Goal: Find specific page/section: Find specific page/section

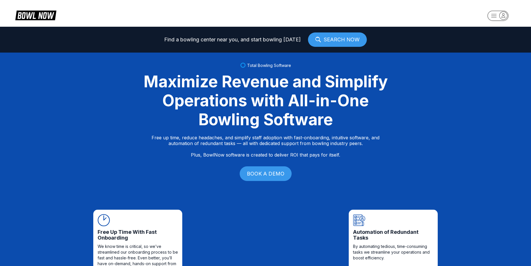
click at [491, 14] on rect "button" at bounding box center [497, 16] width 21 height 10
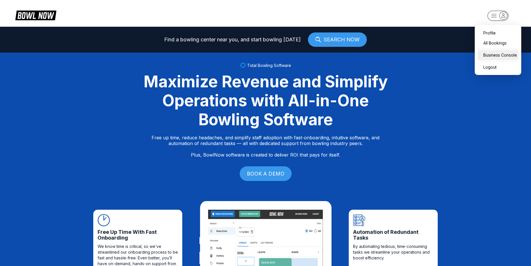
click at [497, 54] on div "Business Console" at bounding box center [497, 55] width 41 height 10
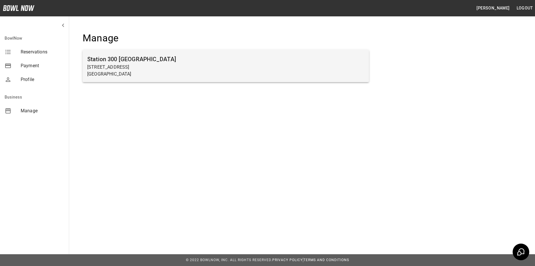
click at [235, 63] on h6 "Station 300 [GEOGRAPHIC_DATA]" at bounding box center [225, 58] width 277 height 9
click at [291, 68] on p "[STREET_ADDRESS]" at bounding box center [225, 67] width 277 height 7
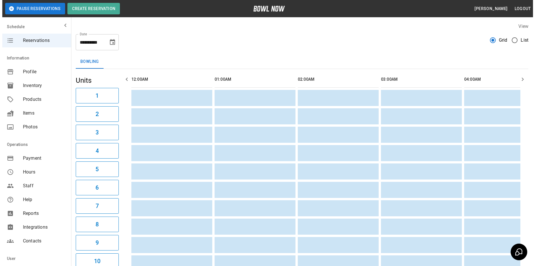
scroll to position [0, 1537]
